Goal: Communication & Community: Answer question/provide support

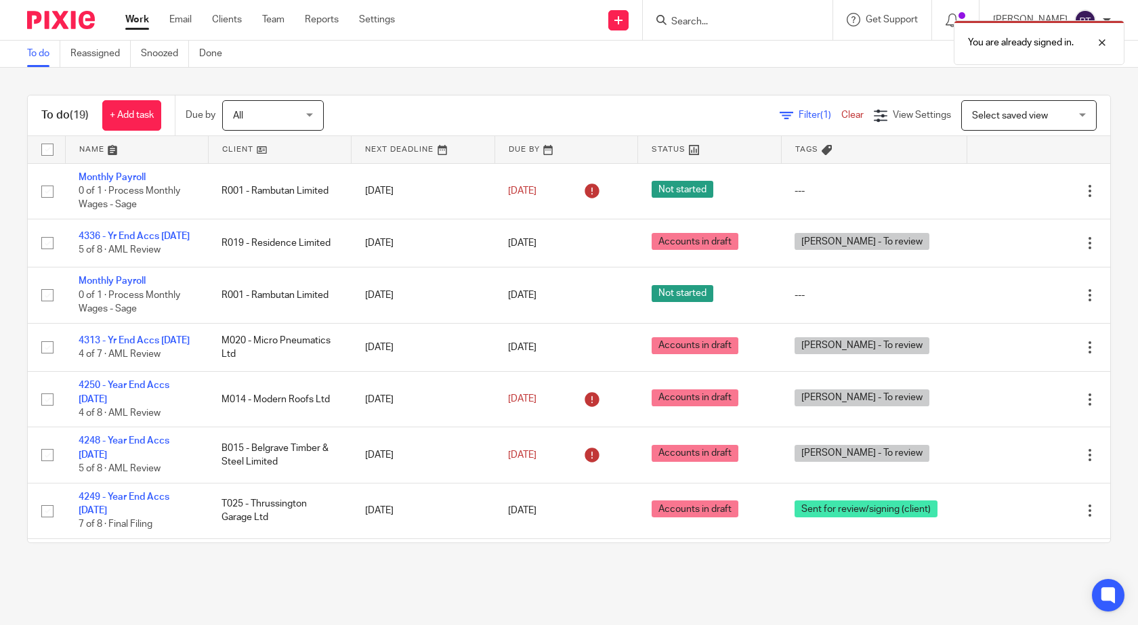
click at [676, 17] on div "You are already signed in." at bounding box center [847, 40] width 556 height 52
click at [703, 22] on div "You are already signed in." at bounding box center [847, 40] width 556 height 52
click at [1101, 43] on div at bounding box center [1092, 43] width 37 height 16
click at [699, 17] on input "Search" at bounding box center [731, 22] width 122 height 12
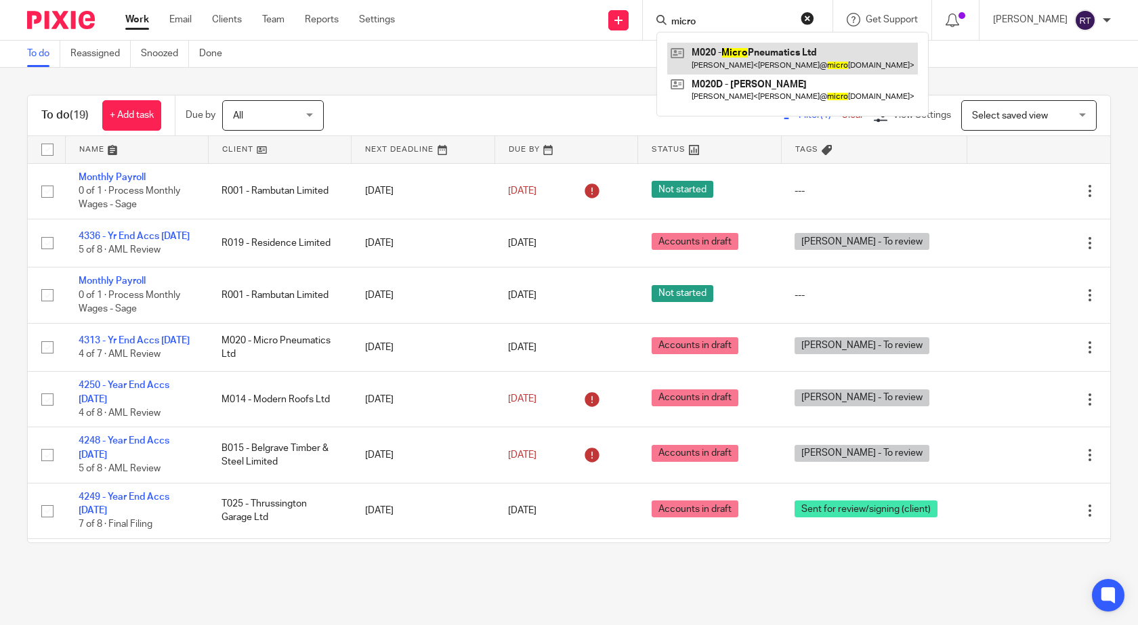
type input "micro"
click at [749, 59] on link at bounding box center [793, 58] width 251 height 31
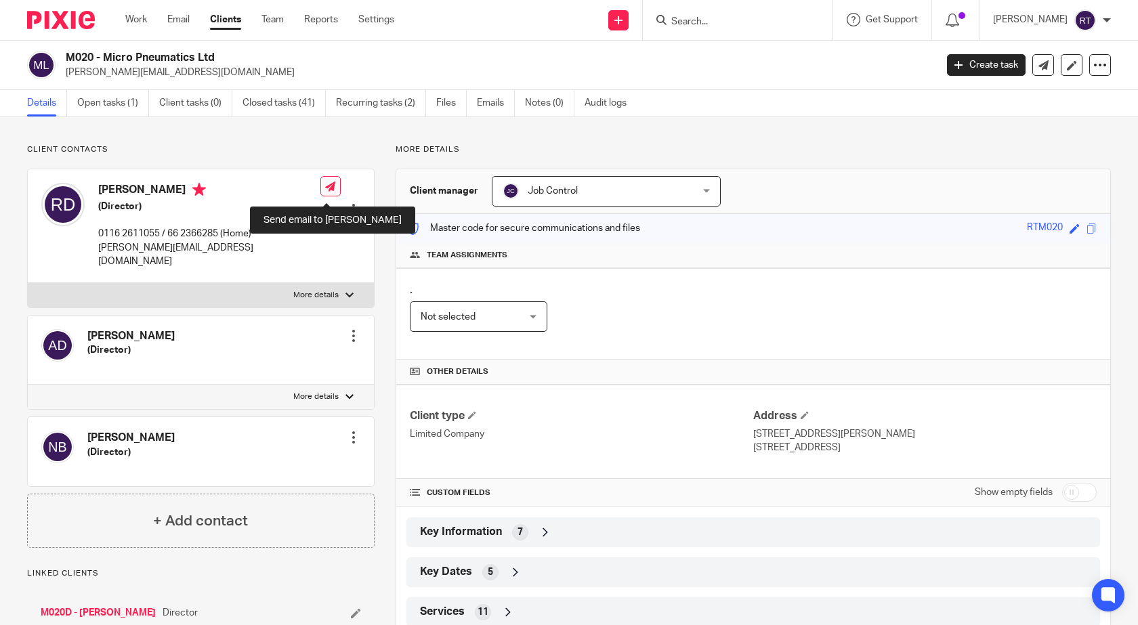
click at [327, 190] on icon at bounding box center [330, 187] width 10 height 10
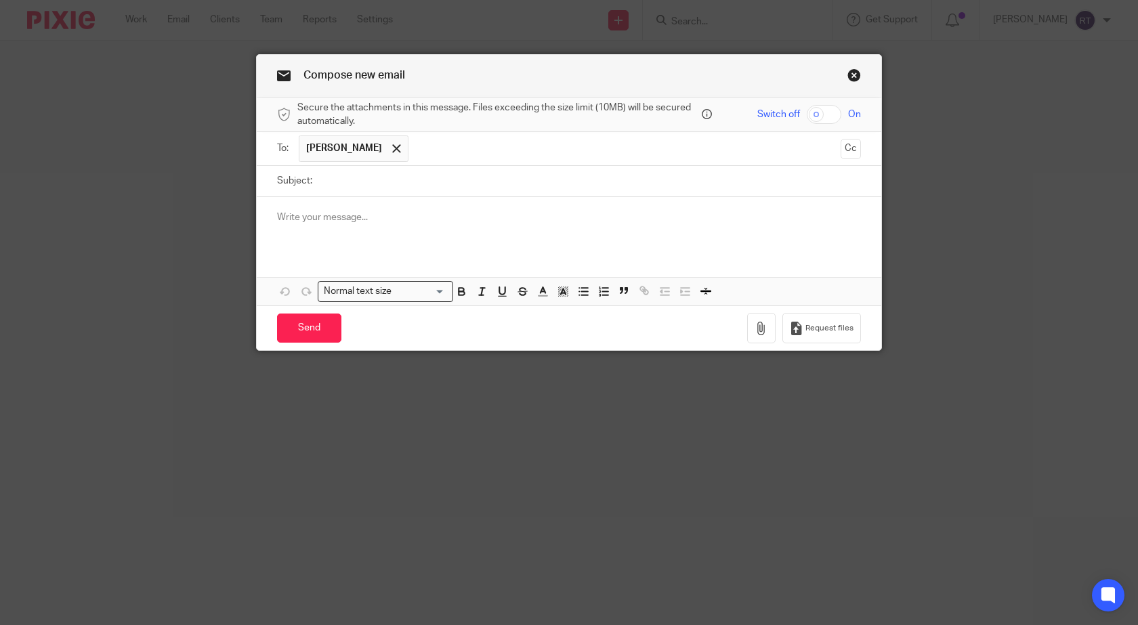
click at [327, 190] on input "Subject:" at bounding box center [590, 181] width 542 height 30
type input "Wages"
drag, startPoint x: 279, startPoint y: 220, endPoint x: 287, endPoint y: 219, distance: 8.2
click at [281, 220] on p at bounding box center [569, 218] width 584 height 14
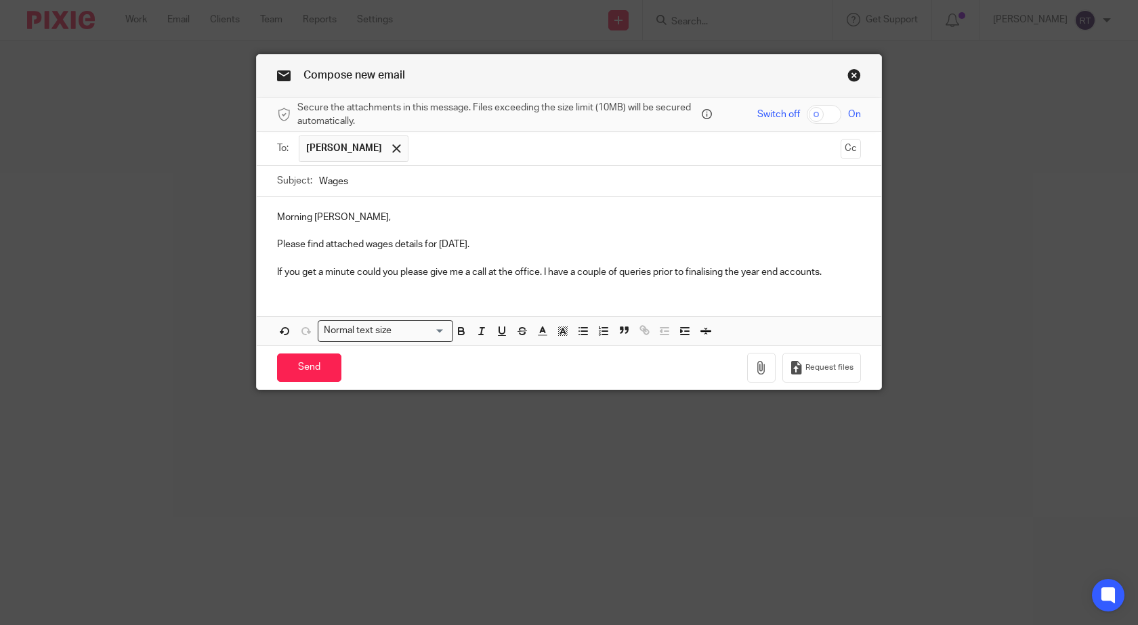
click at [812, 111] on input "checkbox" at bounding box center [824, 114] width 35 height 19
checkbox input "true"
click at [766, 371] on button "button" at bounding box center [761, 368] width 28 height 30
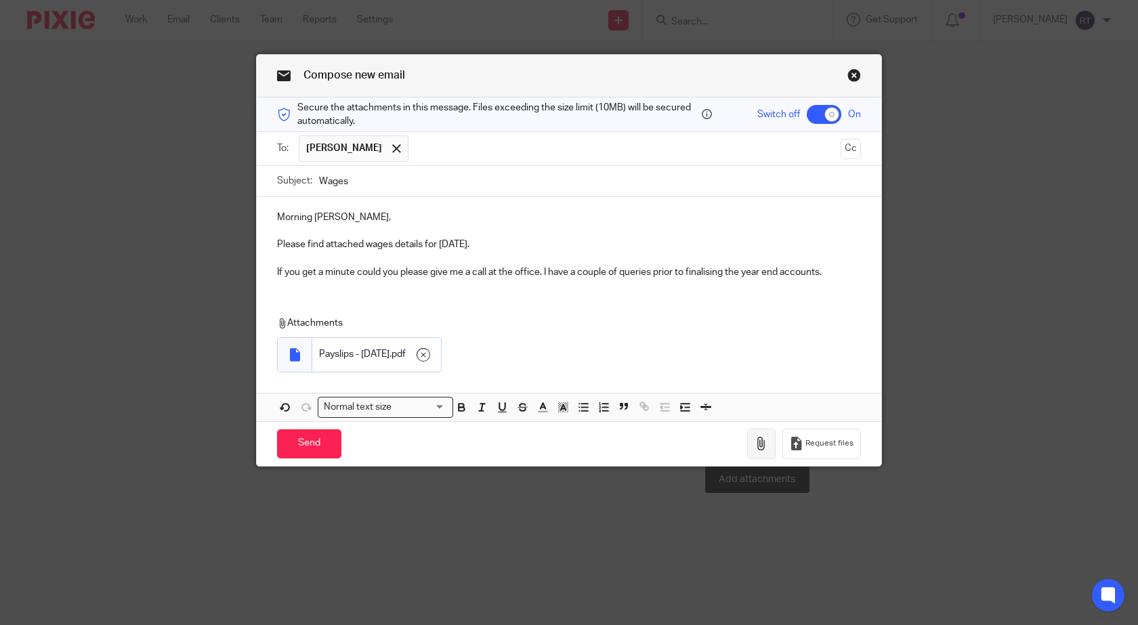
click at [755, 445] on icon "button" at bounding box center [762, 444] width 14 height 14
click at [761, 442] on icon "button" at bounding box center [762, 444] width 14 height 14
click at [762, 441] on icon "button" at bounding box center [762, 444] width 14 height 14
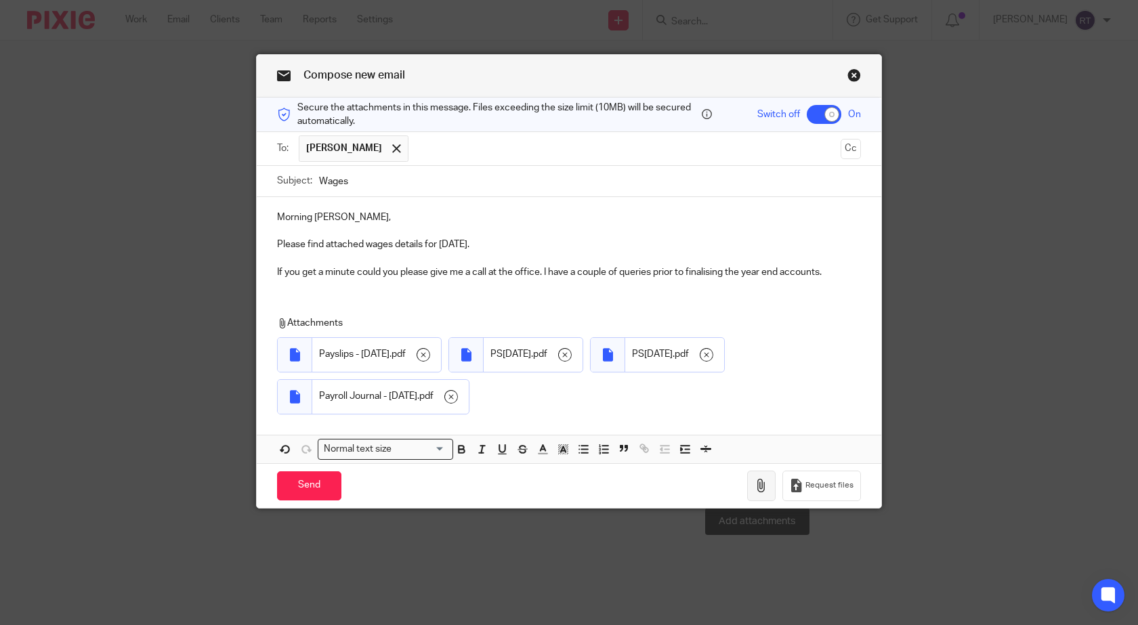
click at [760, 482] on icon "button" at bounding box center [762, 486] width 14 height 14
click at [764, 482] on icon "button" at bounding box center [762, 486] width 14 height 14
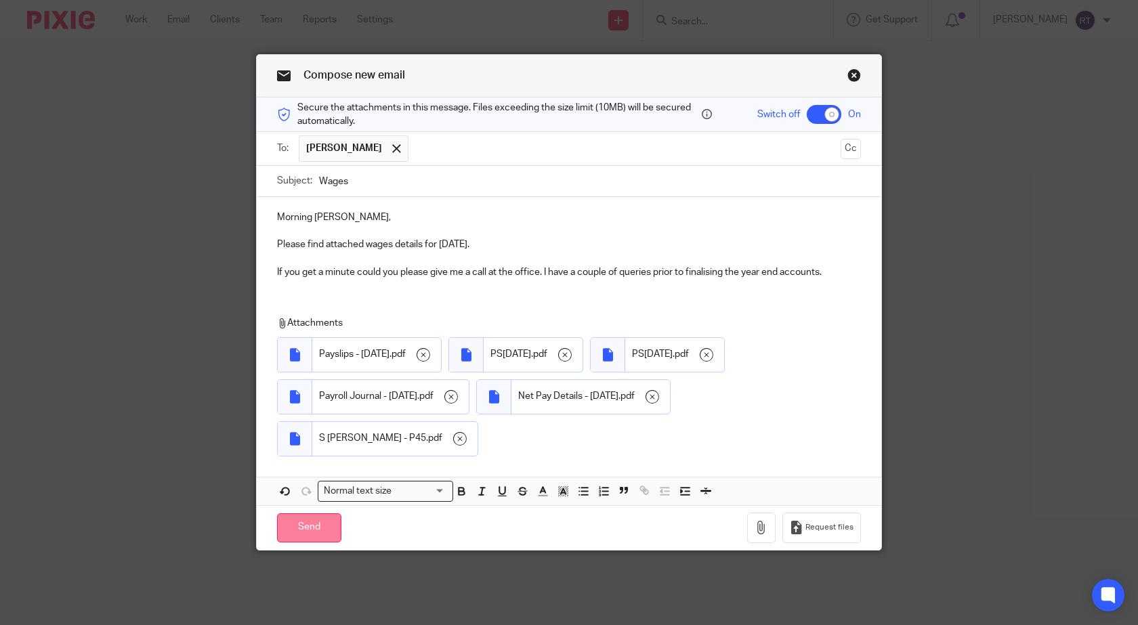
click at [319, 527] on input "Send" at bounding box center [309, 528] width 64 height 29
